Goal: Communication & Community: Share content

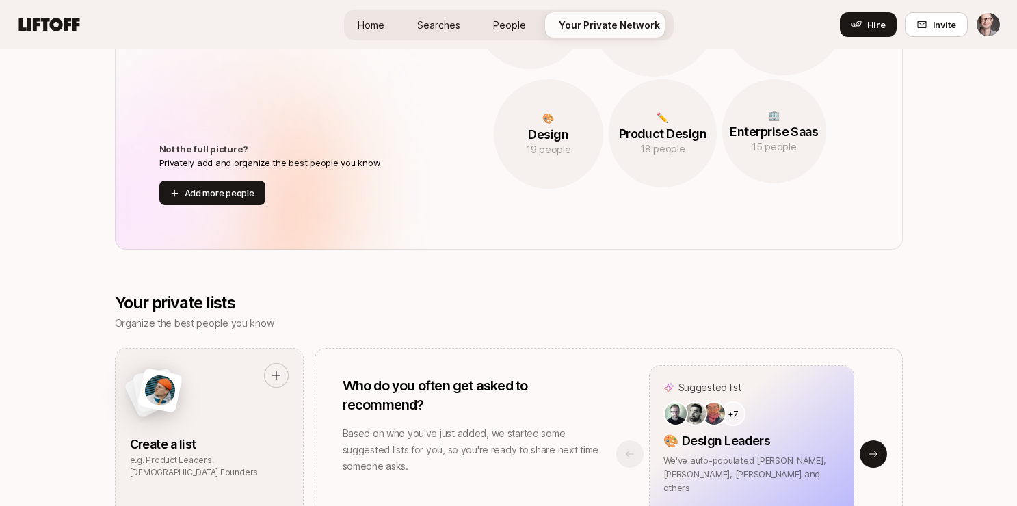
scroll to position [849, 0]
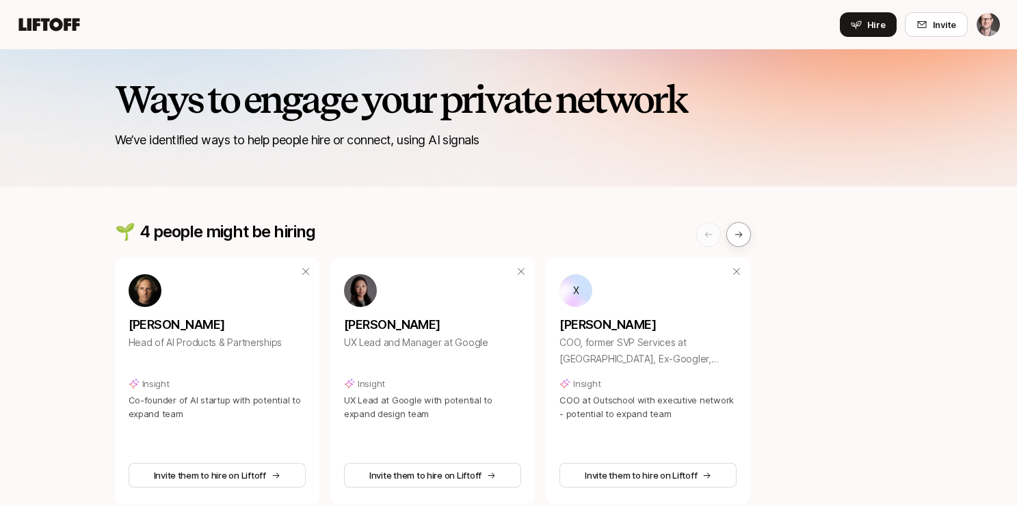
scroll to position [482, 0]
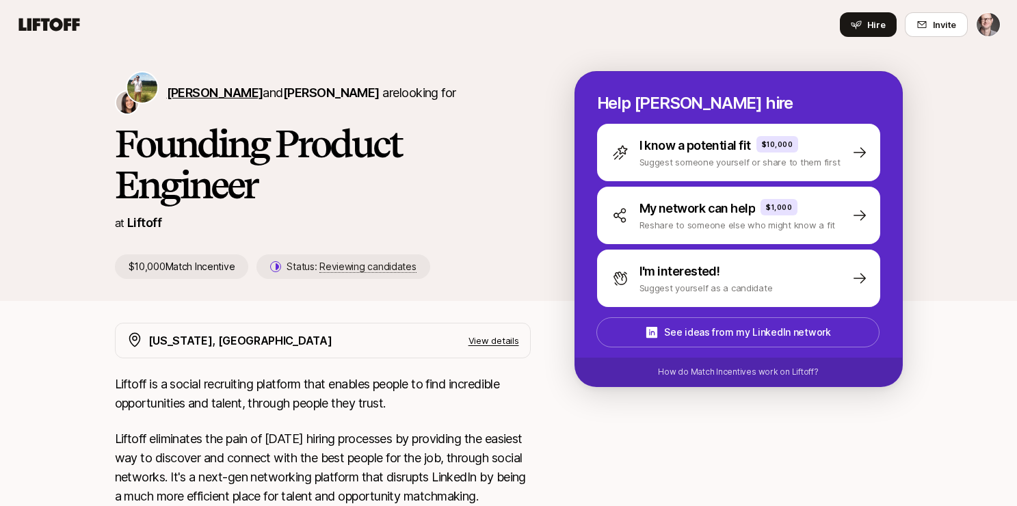
click at [200, 89] on span "Tyler Kieft" at bounding box center [215, 92] width 96 height 14
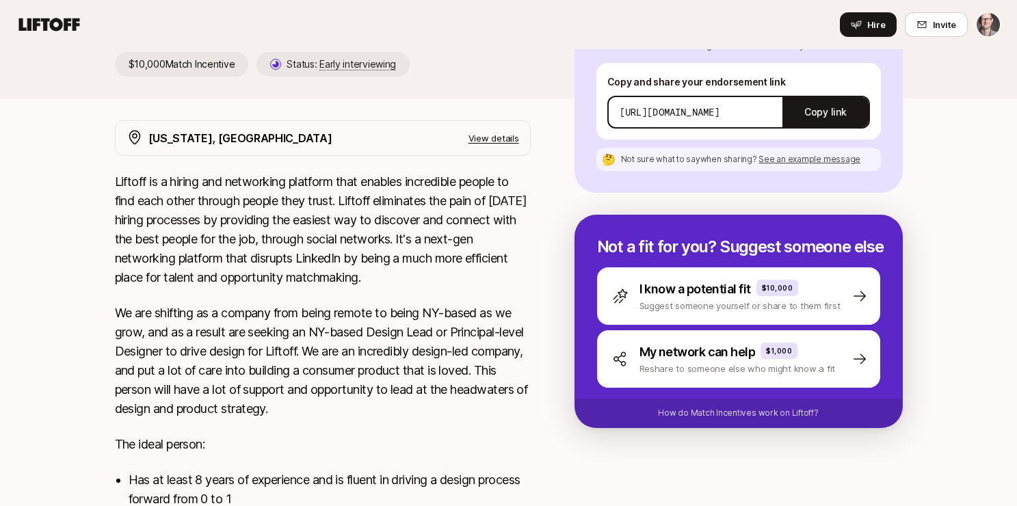
scroll to position [182, 0]
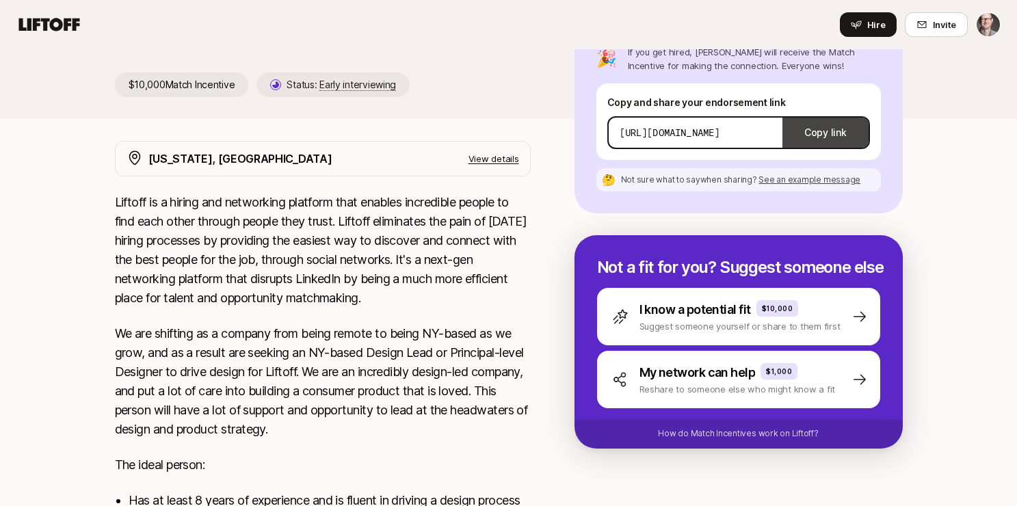
click at [842, 129] on button "Copy link" at bounding box center [824, 133] width 85 height 38
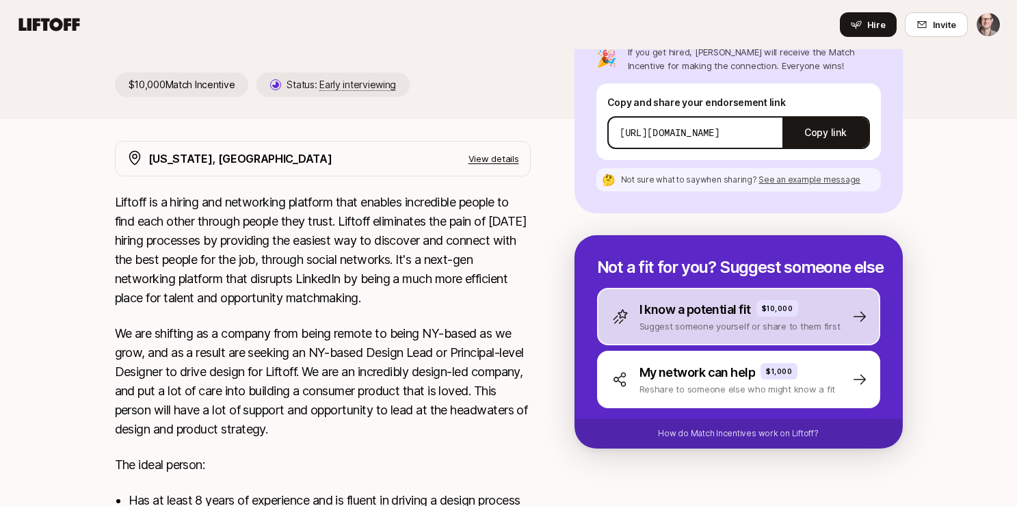
click at [656, 300] on p "I know a potential fit" at bounding box center [694, 309] width 111 height 19
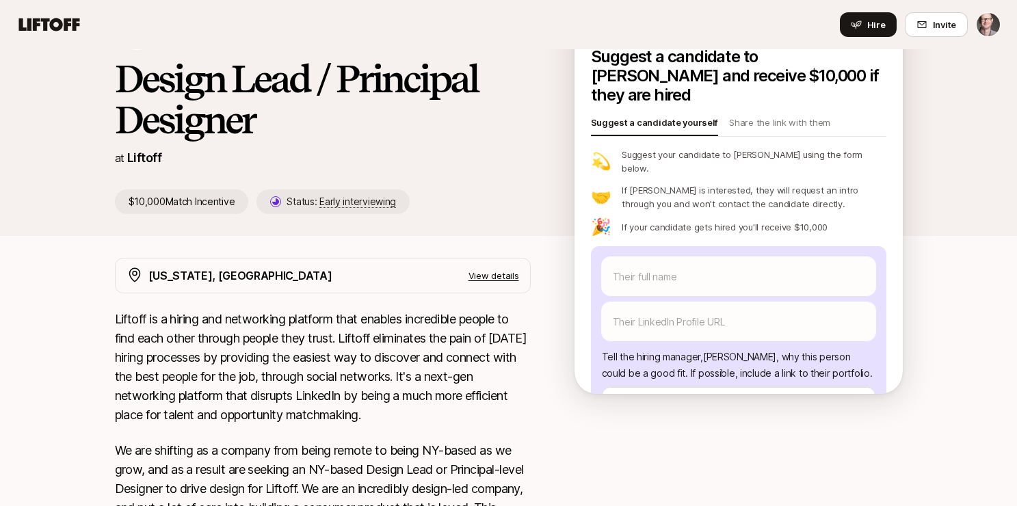
scroll to position [8, 0]
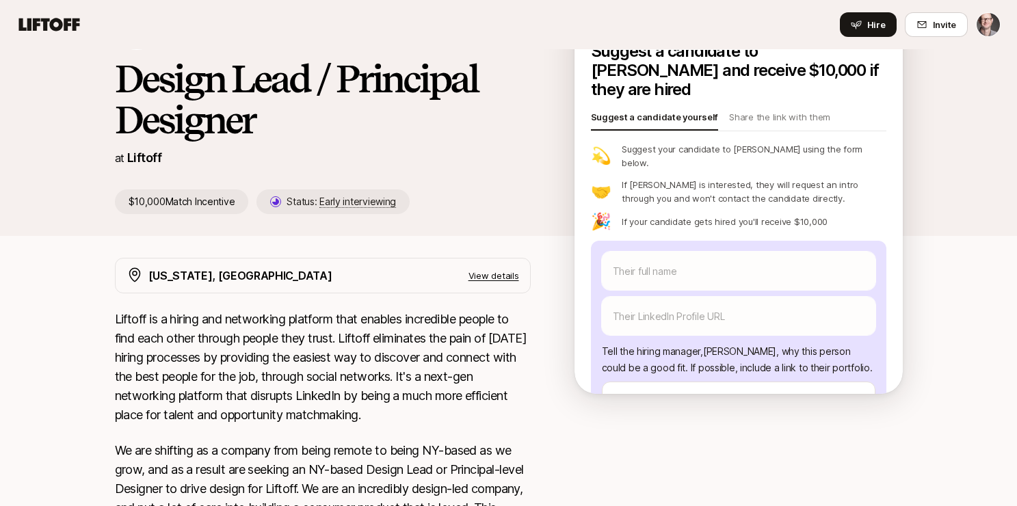
click at [263, 310] on p "Liftoff is a hiring and networking platform that enables incredible people to f…" at bounding box center [323, 367] width 416 height 115
